Goal: Task Accomplishment & Management: Use online tool/utility

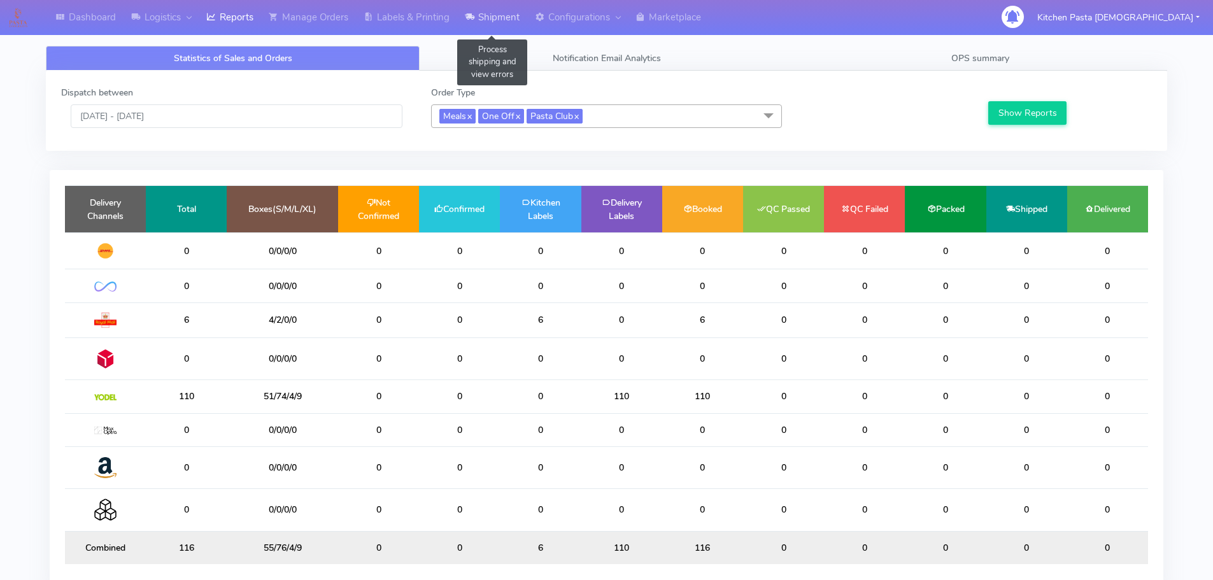
click at [491, 18] on link "Shipment" at bounding box center [492, 17] width 70 height 35
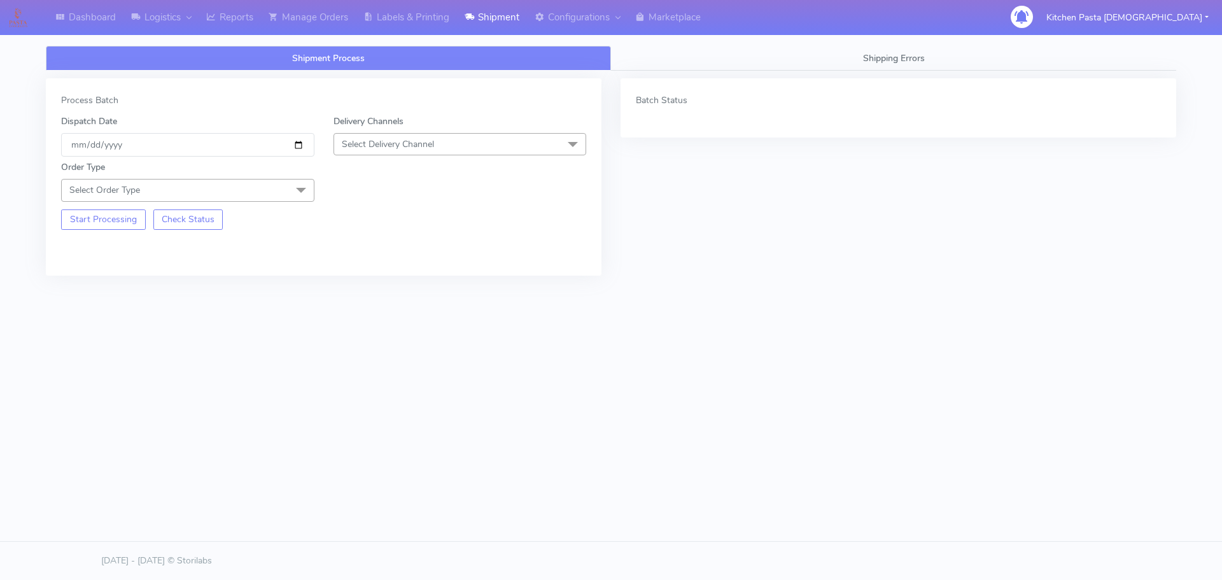
click at [414, 143] on span "Select Delivery Channel" at bounding box center [388, 144] width 92 height 12
drag, startPoint x: 362, startPoint y: 288, endPoint x: 358, endPoint y: 255, distance: 32.7
click at [363, 288] on div "Yodel" at bounding box center [460, 287] width 239 height 13
drag, startPoint x: 258, startPoint y: 183, endPoint x: 232, endPoint y: 200, distance: 31.6
click at [258, 182] on span "Select Order Type" at bounding box center [187, 190] width 253 height 22
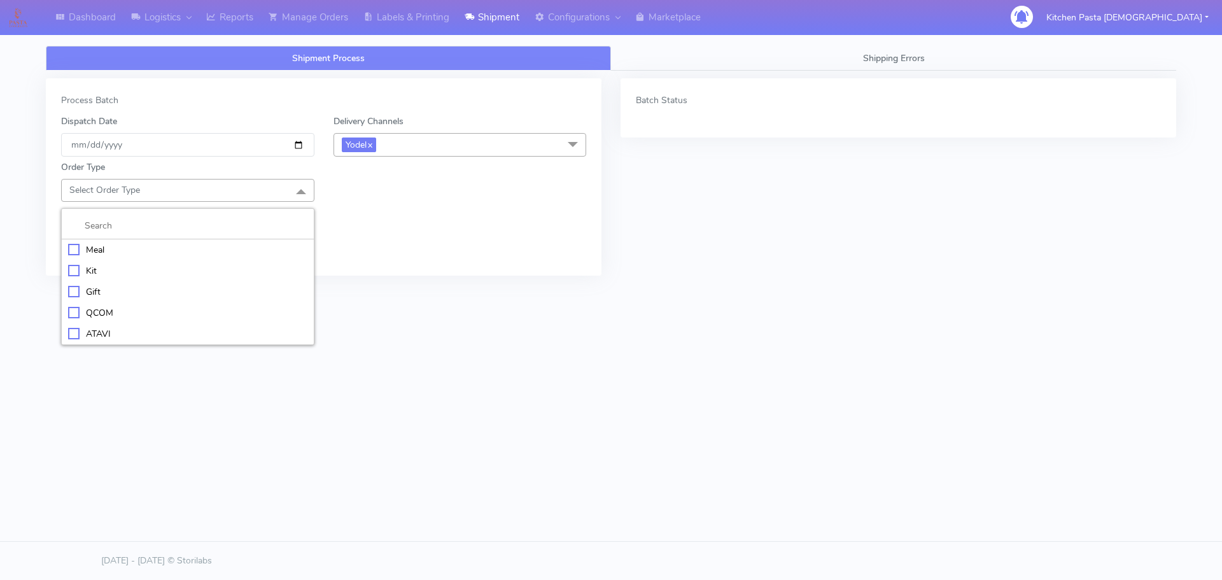
click at [81, 269] on div "Kit" at bounding box center [187, 270] width 239 height 13
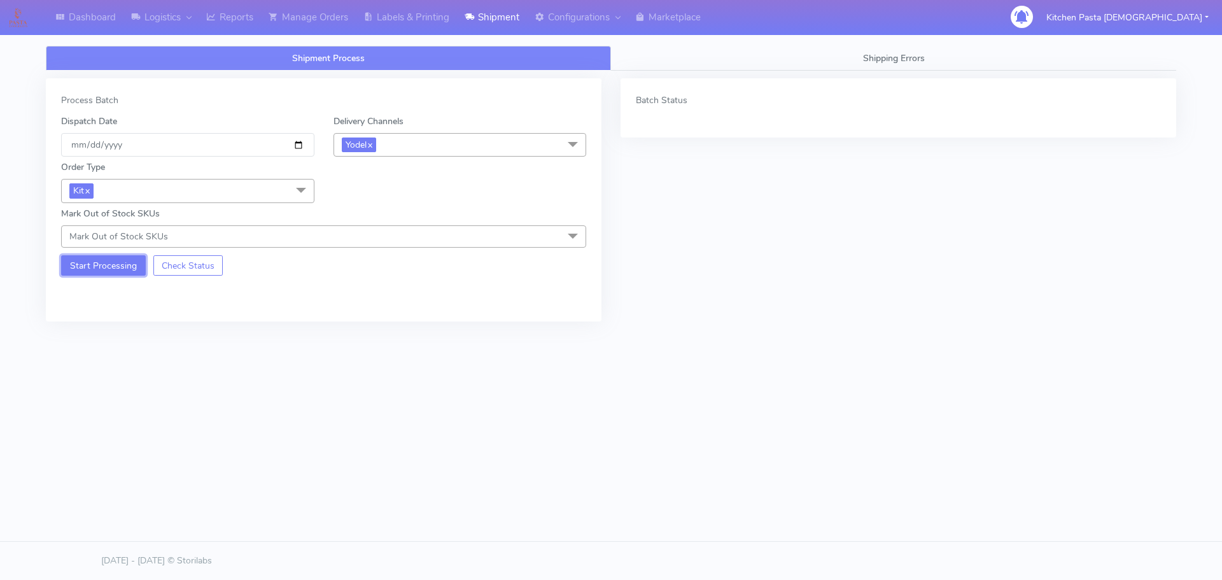
click at [81, 269] on button "Start Processing" at bounding box center [103, 265] width 85 height 20
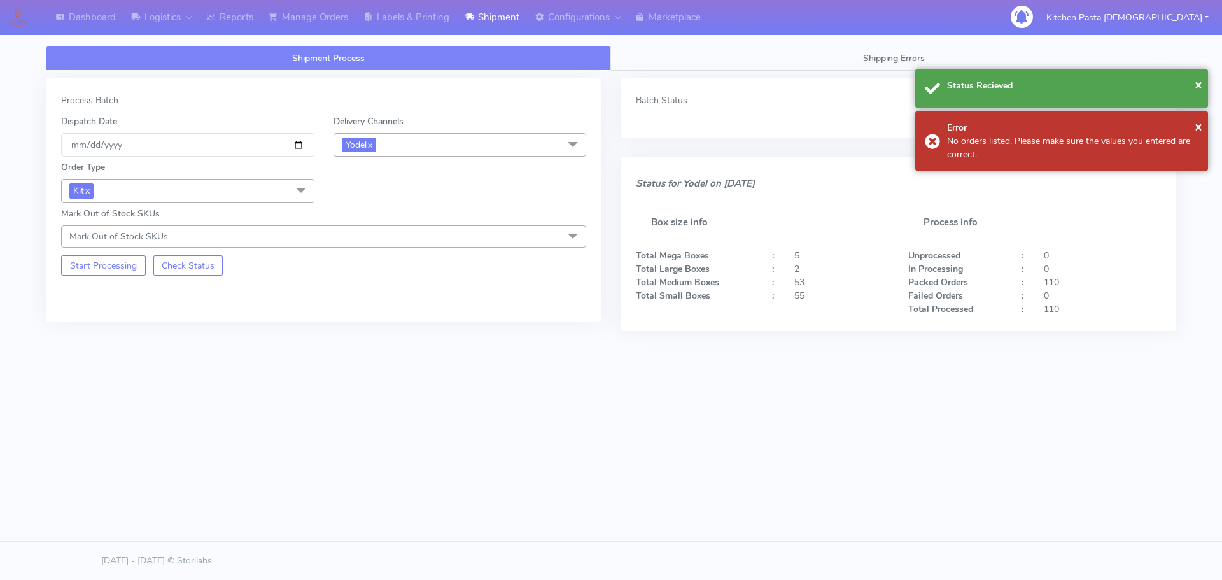
click at [232, 193] on span "Kit x" at bounding box center [187, 191] width 253 height 24
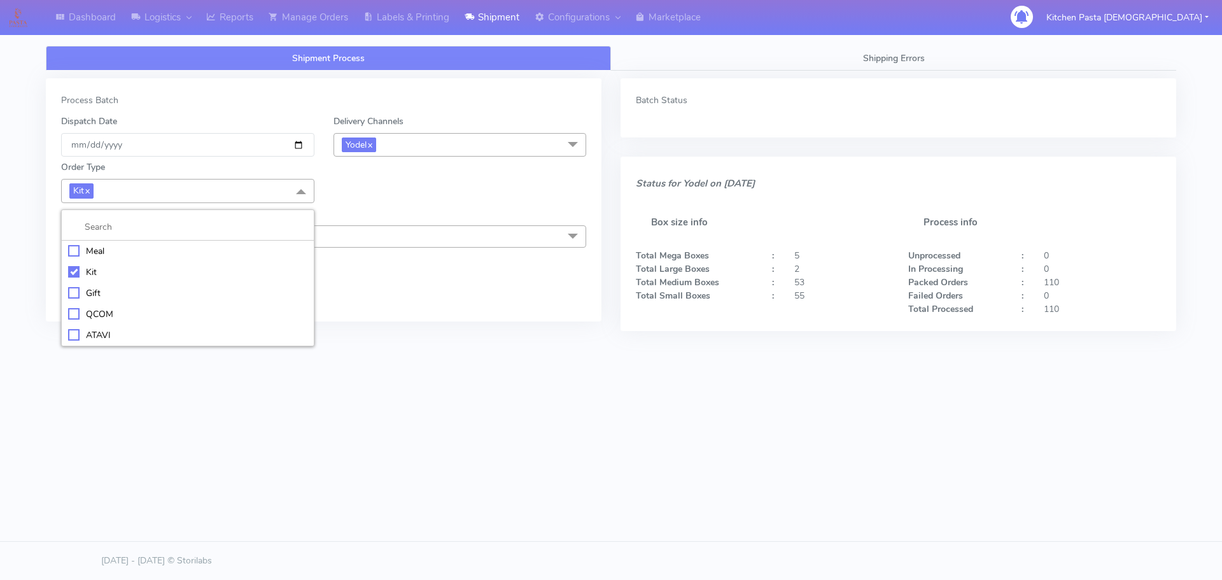
click at [78, 328] on div "ATAVI" at bounding box center [187, 334] width 239 height 13
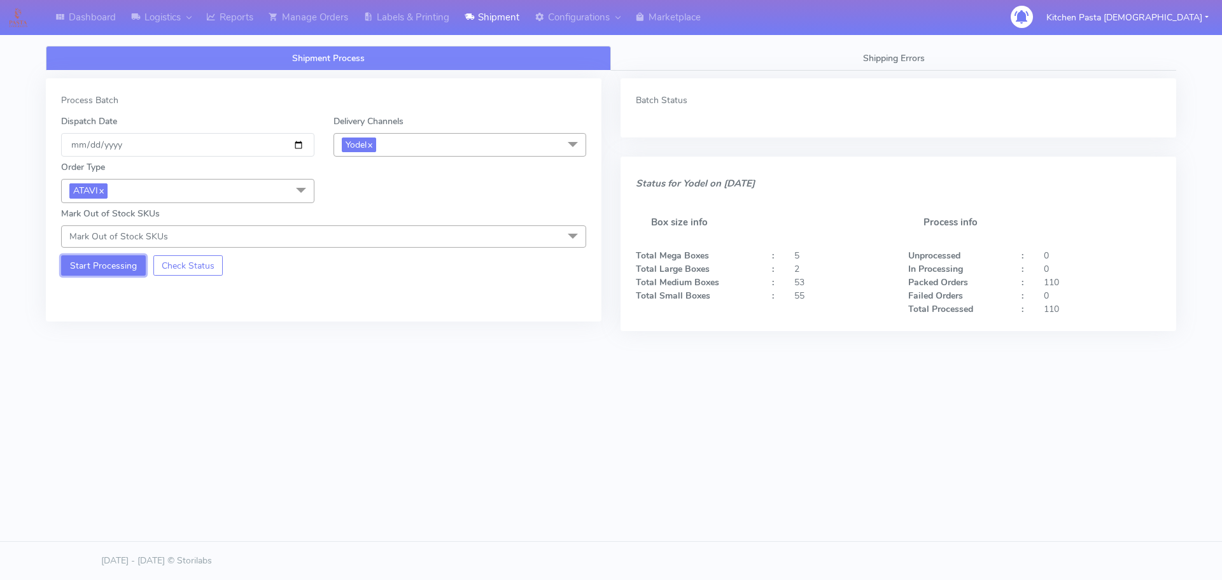
click at [85, 264] on button "Start Processing" at bounding box center [103, 265] width 85 height 20
